Goal: Information Seeking & Learning: Learn about a topic

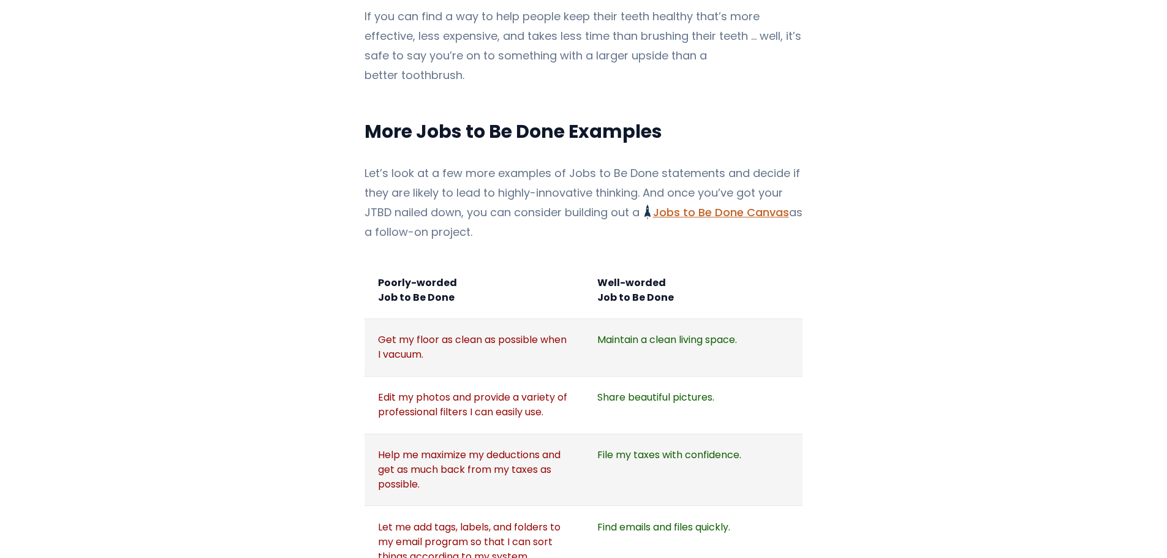
scroll to position [1409, 0]
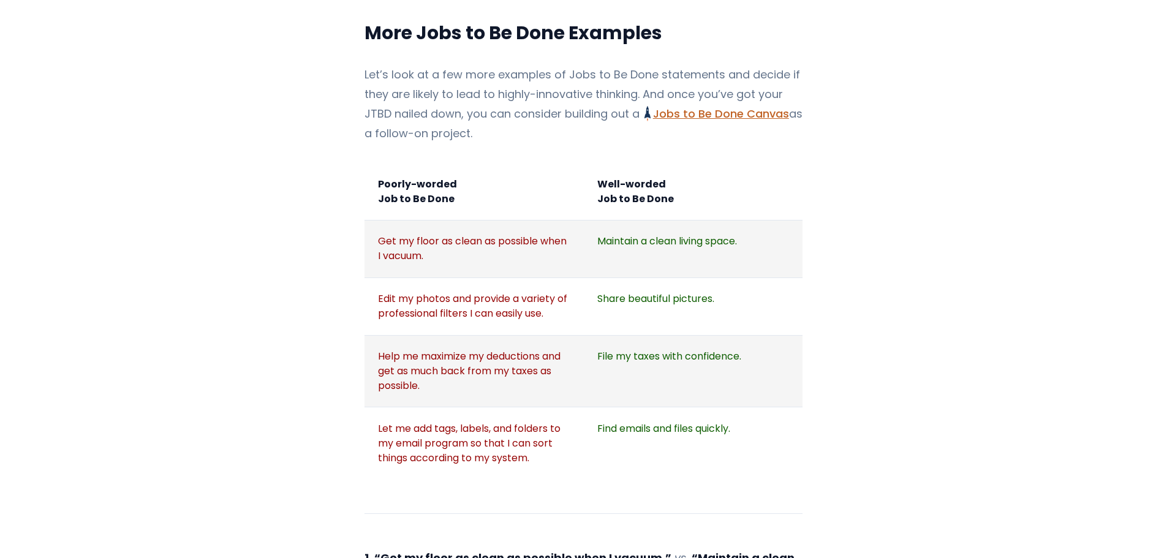
drag, startPoint x: 409, startPoint y: 202, endPoint x: 398, endPoint y: 221, distance: 22.2
click at [398, 221] on td "Get my floor as clean as possible when I vacuum." at bounding box center [473, 249] width 219 height 58
drag, startPoint x: 550, startPoint y: 175, endPoint x: 435, endPoint y: 175, distance: 115.1
click at [435, 175] on td "Poorly-worded Job to Be Done" at bounding box center [473, 191] width 219 height 57
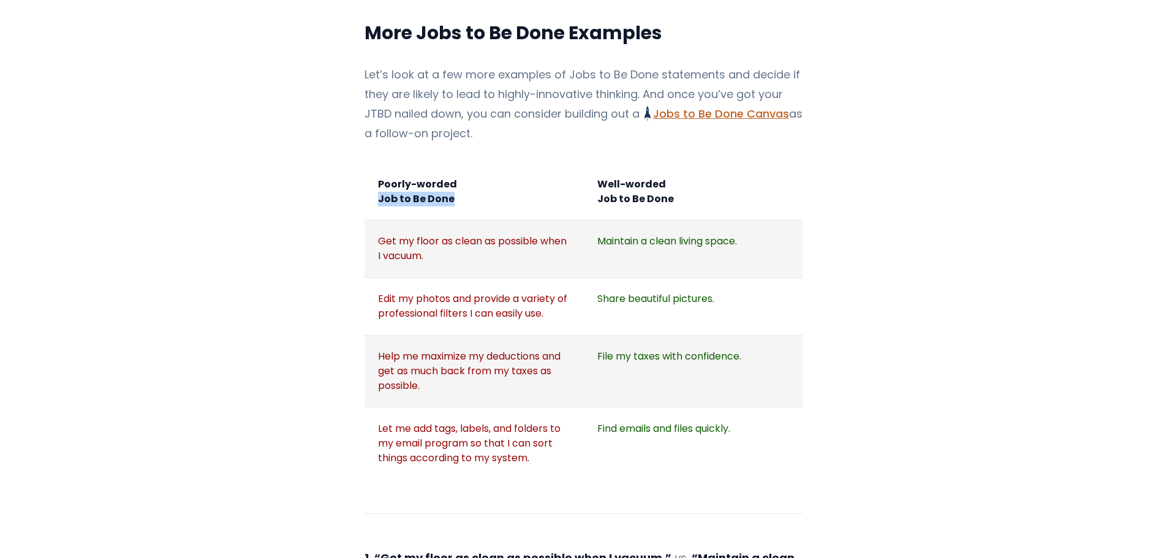
click at [435, 175] on td "Poorly-worded Job to Be Done" at bounding box center [473, 191] width 219 height 57
click at [422, 170] on td "Poorly-worded Job to Be Done" at bounding box center [473, 191] width 219 height 57
drag, startPoint x: 361, startPoint y: 134, endPoint x: 812, endPoint y: 416, distance: 532.4
click at [812, 416] on div "If you're trying to integrate Jobs to Be Done Jobs to Be Done Framework and Its…" at bounding box center [584, 167] width 778 height 2721
click at [342, 368] on div "If you're trying to integrate Jobs to Be Done Jobs to Be Done Framework and Its…" at bounding box center [584, 167] width 778 height 2721
